Goal: Information Seeking & Learning: Learn about a topic

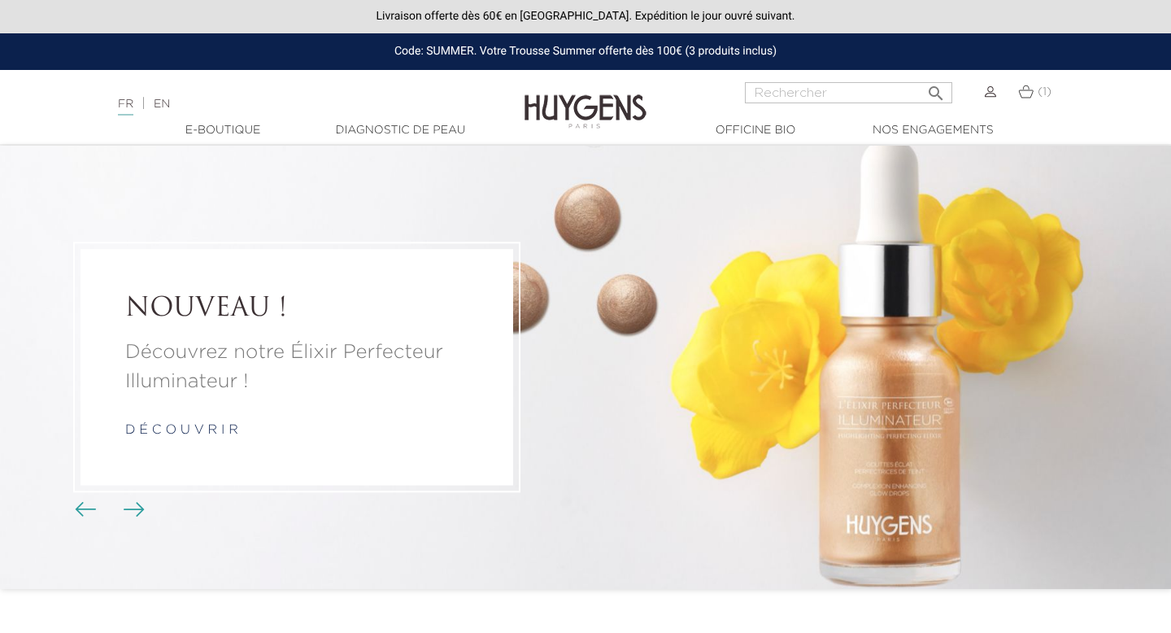
click at [216, 430] on link "d é c o u v r i r" at bounding box center [181, 430] width 113 height 13
click at [418, 124] on link "Diagnostic de peau" at bounding box center [400, 130] width 163 height 17
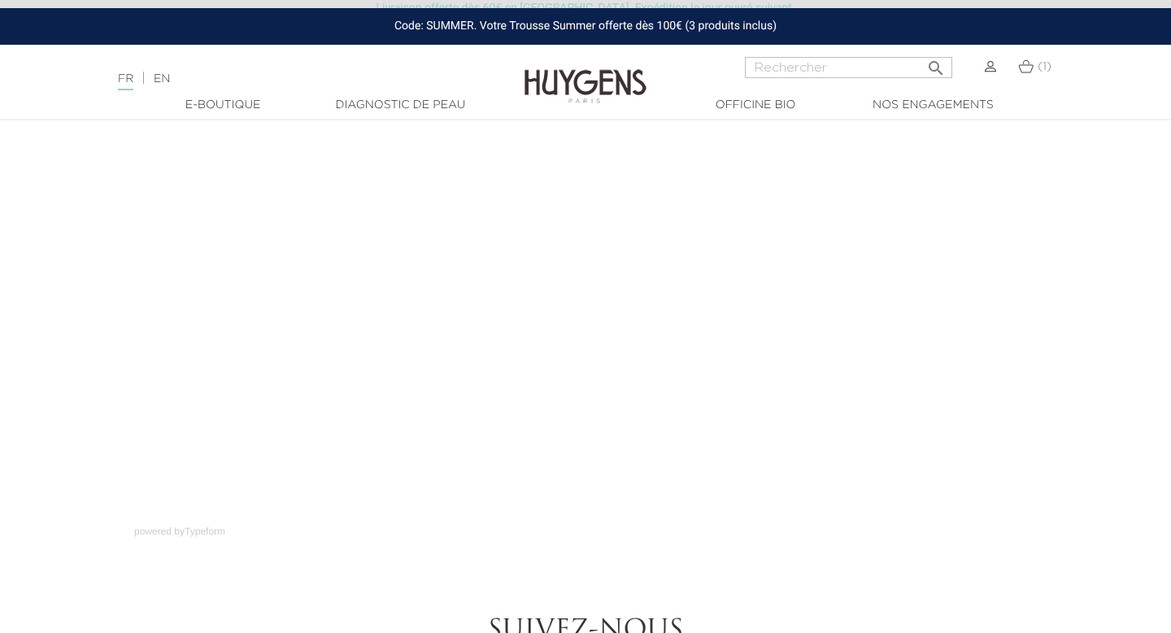
scroll to position [134, 0]
